Goal: Information Seeking & Learning: Learn about a topic

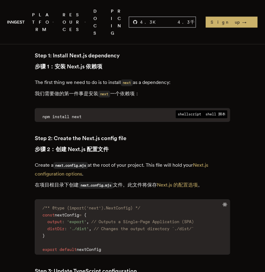
scroll to position [1204, 0]
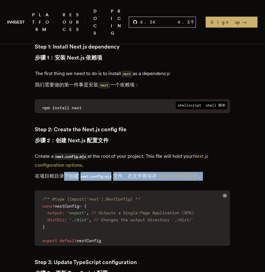
drag, startPoint x: 65, startPoint y: 135, endPoint x: 207, endPoint y: 134, distance: 141.8
click at [203, 173] on font "在项目根目录下创建 next.config.mjs 文件。此文件将保存 Next.js 的配置选项 。" at bounding box center [119, 176] width 168 height 6
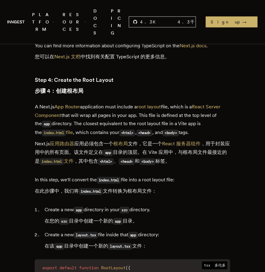
scroll to position [1990, 0]
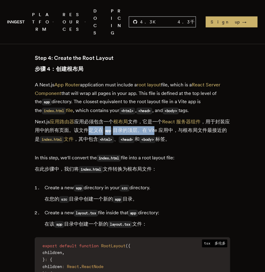
drag, startPoint x: 93, startPoint y: 98, endPoint x: 162, endPoint y: 99, distance: 68.8
click at [161, 119] on font "Next.js 应用路由器 应用必须包含一个 根布局 文件，它是一个 React 服务器组件 ，用于封装应用中的所有页面。该文件定义在 app 目录的顶层。在…" at bounding box center [132, 130] width 195 height 23
drag, startPoint x: 209, startPoint y: 99, endPoint x: 224, endPoint y: 98, distance: 14.4
click at [224, 119] on font "Next.js 应用路由器 应用必须包含一个 根布局 文件，它是一个 React 服务器组件 ，用于封装应用中的所有页面。该文件定义在 app 目录的顶层。在…" at bounding box center [132, 130] width 195 height 23
click at [164, 118] on font "Next.js 应用路由器 应用必须包含一个 根布局 文件，它是一个 React 服务器组件 ，用于封装应用中的所有页面。该文件定义在 app 目录的顶层。在…" at bounding box center [133, 131] width 196 height 26
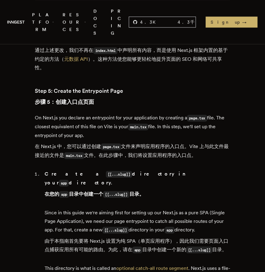
scroll to position [3073, 0]
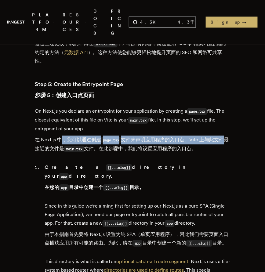
drag, startPoint x: 60, startPoint y: 116, endPoint x: 224, endPoint y: 115, distance: 163.5
click at [224, 137] on font "在 Next.js 中，您可以通过创建 page.tsx 文件来声明应用程序的入口点。Vite 上与此文件最接近的文件是 main.tsx 文件。在此步骤中，…" at bounding box center [132, 144] width 194 height 15
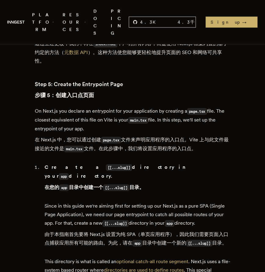
click at [177, 137] on font "在 Next.js 中，您可以通过创建 page.tsx 文件来声明应用程序的入口点。Vite 上与此文件最接近的文件是 main.tsx 文件。在此步骤中，…" at bounding box center [132, 144] width 194 height 15
click at [151, 136] on font "在 Next.js 中，您可以通过创建 page.tsx 文件来声明应用程序的入口点。Vite 上与此文件最接近的文件是 main.tsx 文件。在此步骤中，…" at bounding box center [133, 145] width 196 height 18
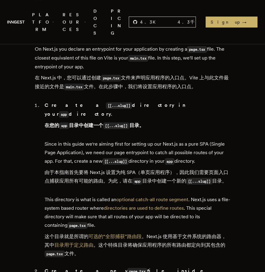
scroll to position [3143, 0]
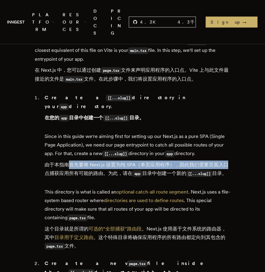
drag, startPoint x: 71, startPoint y: 133, endPoint x: 226, endPoint y: 134, distance: 155.2
click at [226, 161] on font "由于本指南首先要将 Next.js 设置为纯 SPA（单页应用程序），因此我们需要页面入口点捕获应用所有可能的路由。为此，请在 app 目录中创建一个新的 […" at bounding box center [138, 169] width 186 height 17
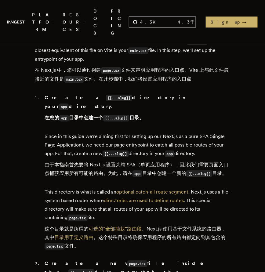
click at [176, 162] on font "由于本指南首先要将 Next.js 设置为纯 SPA（单页应用程序），因此我们需要页面入口点捕获应用所有可能的路由。为此，请在 app 目录中创建一个新的 […" at bounding box center [137, 169] width 184 height 14
click at [146, 162] on font "由于本指南首先要将 Next.js 设置为纯 SPA（单页应用程序），因此我们需要页面入口点捕获应用所有可能的路由。为此，请在 app 目录中创建一个新的 […" at bounding box center [137, 169] width 184 height 14
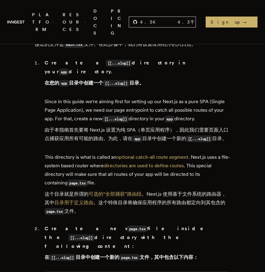
scroll to position [3178, 0]
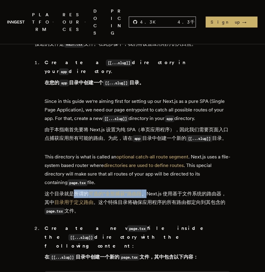
drag, startPoint x: 73, startPoint y: 170, endPoint x: 149, endPoint y: 167, distance: 75.5
click at [149, 191] on font "这个目录就是所谓的 可选的“全部捕获”路由段 。Next.js 使用基于文件系统的路由器，其中 目录用于定义路由 。这个特殊目录将确保应用程序的所有路由都定向…" at bounding box center [136, 202] width 182 height 23
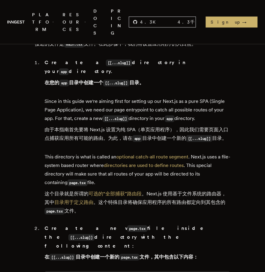
click at [168, 191] on font "这个目录就是所谓的 可选的“全部捕获”路由段 。Next.js 使用基于文件系统的路由器，其中 目录用于定义路由 。这个特殊目录将确保应用程序的所有路由都定向…" at bounding box center [136, 202] width 182 height 23
drag, startPoint x: 169, startPoint y: 169, endPoint x: 223, endPoint y: 168, distance: 53.8
click at [223, 191] on font "这个目录就是所谓的 可选的“全部捕获”路由段 。Next.js 使用基于文件系统的路由器，其中 目录用于定义路由 。这个特殊目录将确保应用程序的所有路由都定向…" at bounding box center [136, 202] width 182 height 23
click at [186, 191] on font "这个目录就是所谓的 可选的“全部捕获”路由段 。Next.js 使用基于文件系统的路由器，其中 目录用于定义路由 。这个特殊目录将确保应用程序的所有路由都定向…" at bounding box center [136, 202] width 182 height 23
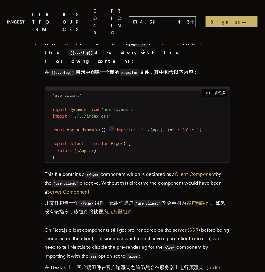
scroll to position [3404, 0]
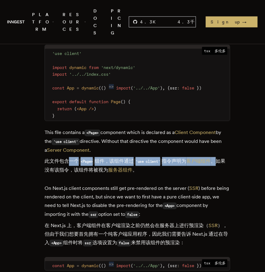
drag, startPoint x: 69, startPoint y: 129, endPoint x: 221, endPoint y: 126, distance: 152.2
click at [221, 159] on font "此文件包含一个 <Page> 组件，该组件通过 'use client' 指令声明为 客户端组件 。如果没有该指令，该组件将被视为 服务器组件 。" at bounding box center [135, 166] width 181 height 15
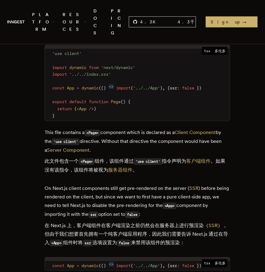
click at [181, 157] on font "此文件包含一个 <Page> 组件，该组件通过 'use client' 指令声明为 客户端组件 。如果没有该指令，该组件将被视为 服务器组件 。" at bounding box center [138, 165] width 186 height 17
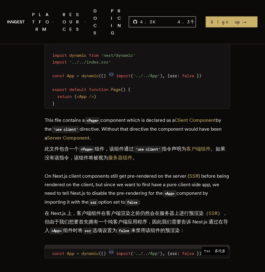
scroll to position [3422, 0]
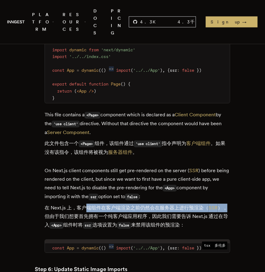
drag, startPoint x: 87, startPoint y: 176, endPoint x: 222, endPoint y: 173, distance: 134.8
click at [222, 205] on font "在 Next.js 上，客户端组件在客户端渲染之前仍然会在服务器上进行预渲染（ SSR ），但由于我们想要首先拥有一个纯客户端应用程序，因此我们需要告诉 Ne…" at bounding box center [137, 216] width 184 height 23
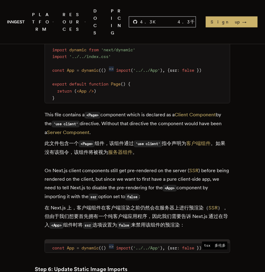
click at [163, 204] on font "在 Next.js 上，客户端组件在客户端渲染之前仍然会在服务器上进行预渲染（ SSR ），但由于我们想要首先拥有一个纯客户端应用程序，因此我们需要告诉 Ne…" at bounding box center [138, 217] width 186 height 26
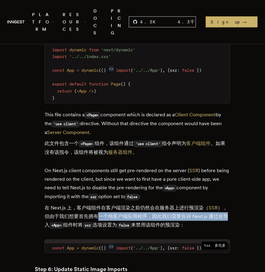
drag, startPoint x: 95, startPoint y: 185, endPoint x: 222, endPoint y: 182, distance: 126.5
click at [222, 205] on font "在 Next.js 上，客户端组件在客户端渲染之前仍然会在服务器上进行预渲染（ SSR ），但由于我们想要首先拥有一个纯客户端应用程序，因此我们需要告诉 Ne…" at bounding box center [137, 216] width 184 height 23
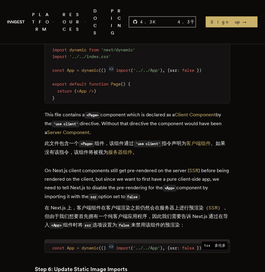
click at [131, 222] on code "false" at bounding box center [124, 225] width 14 height 7
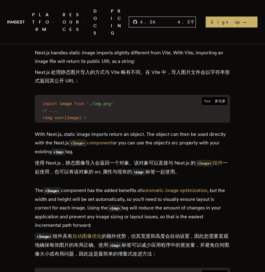
scroll to position [3667, 0]
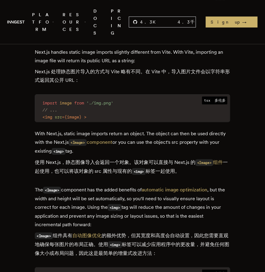
drag, startPoint x: 44, startPoint y: 128, endPoint x: 228, endPoint y: 127, distance: 183.6
click at [228, 158] on font "使用 Next.js，静态图像导入会返回一个对象。该对象可以直接与 Next.js 的 <Image> 组件 一起使用，也可以将该对象的 src 属性与现有的…" at bounding box center [133, 167] width 196 height 18
drag, startPoint x: 86, startPoint y: 137, endPoint x: 192, endPoint y: 137, distance: 106.6
click at [192, 158] on font "使用 Next.js，静态图像导入会返回一个对象。该对象可以直接与 Next.js 的 <Image> 组件 一起使用，也可以将该对象的 src 属性与现有的…" at bounding box center [133, 167] width 196 height 18
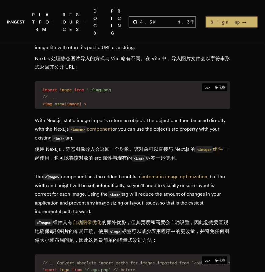
scroll to position [3701, 0]
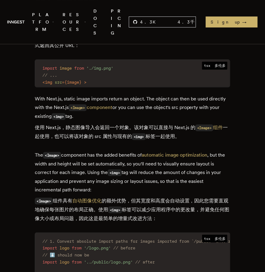
drag, startPoint x: 65, startPoint y: 177, endPoint x: 227, endPoint y: 182, distance: 161.4
click at [227, 197] on font "<Image> 组件具有 自动图像优化 的额外优势，但其宽度和高度会自动设置，因此您需要直观地确保每张图片的布局正确。使用 <img> 标签可以减少应用程序中…" at bounding box center [133, 210] width 196 height 26
click at [194, 197] on font "<Image> 组件具有 自动图像优化 的额外优势，但其宽度和高度会自动设置，因此您需要直观地确保每张图片的布局正确。使用 <img> 标签可以减少应用程序中…" at bounding box center [133, 210] width 196 height 26
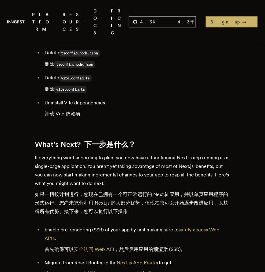
scroll to position [4906, 0]
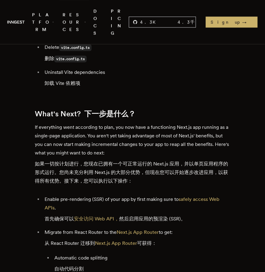
drag, startPoint x: 58, startPoint y: 186, endPoint x: 192, endPoint y: 190, distance: 134.5
click at [192, 195] on li "Enable pre-rendering (SSR) of your app by first making sure to safely access We…" at bounding box center [137, 210] width 188 height 31
click at [210, 195] on li "Enable pre-rendering (SSR) of your app by first making sure to safely access We…" at bounding box center [137, 210] width 188 height 31
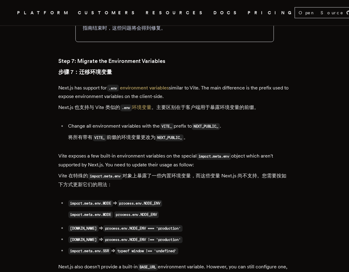
scroll to position [3794, 0]
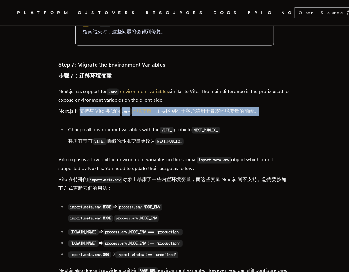
drag, startPoint x: 84, startPoint y: 88, endPoint x: 271, endPoint y: 89, distance: 187.0
click at [265, 89] on p "Next.js has support for .env environment variables similar to Vite. The main di…" at bounding box center [175, 102] width 232 height 31
drag, startPoint x: 80, startPoint y: 119, endPoint x: 195, endPoint y: 119, distance: 115.5
click at [189, 138] on font "将所有带有 VITE_ 前缀的环境变量更改为 NEXT_PUBLIC_ 。" at bounding box center [128, 141] width 120 height 6
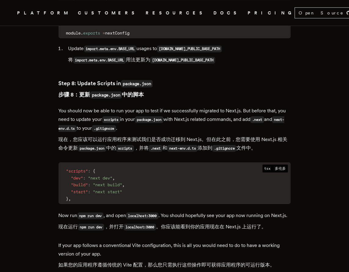
scroll to position [4231, 0]
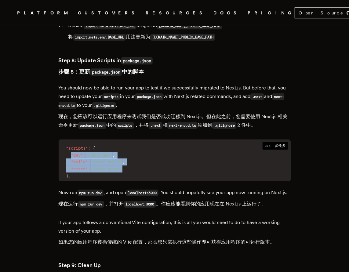
drag, startPoint x: 73, startPoint y: 130, endPoint x: 135, endPoint y: 145, distance: 63.7
click at [135, 145] on code ""scripts" : { "dev" : "next dev" , "build" : "next build" , "start" : "next sta…" at bounding box center [175, 162] width 232 height 37
copy code ""dev" : "next dev" , "build" : "next build" , "start" : "next start""
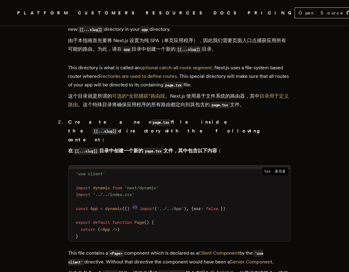
scroll to position [3078, 0]
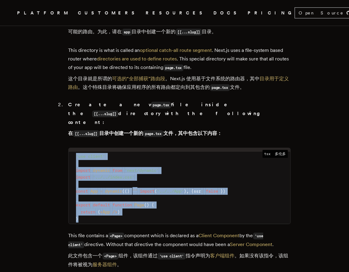
drag, startPoint x: 90, startPoint y: 191, endPoint x: 148, endPoint y: 130, distance: 84.5
click at [74, 152] on code "'use client' import dynamic from 'next/dynamic' import '../../index.css' const …" at bounding box center [180, 188] width 222 height 72
copy code "'use client' import dynamic from 'next/dynamic' import '../../index.css' const …"
click at [189, 152] on code "'use client' import dynamic from 'next/dynamic' import '../../index.css' const …" at bounding box center [180, 188] width 222 height 72
